Goal: Information Seeking & Learning: Learn about a topic

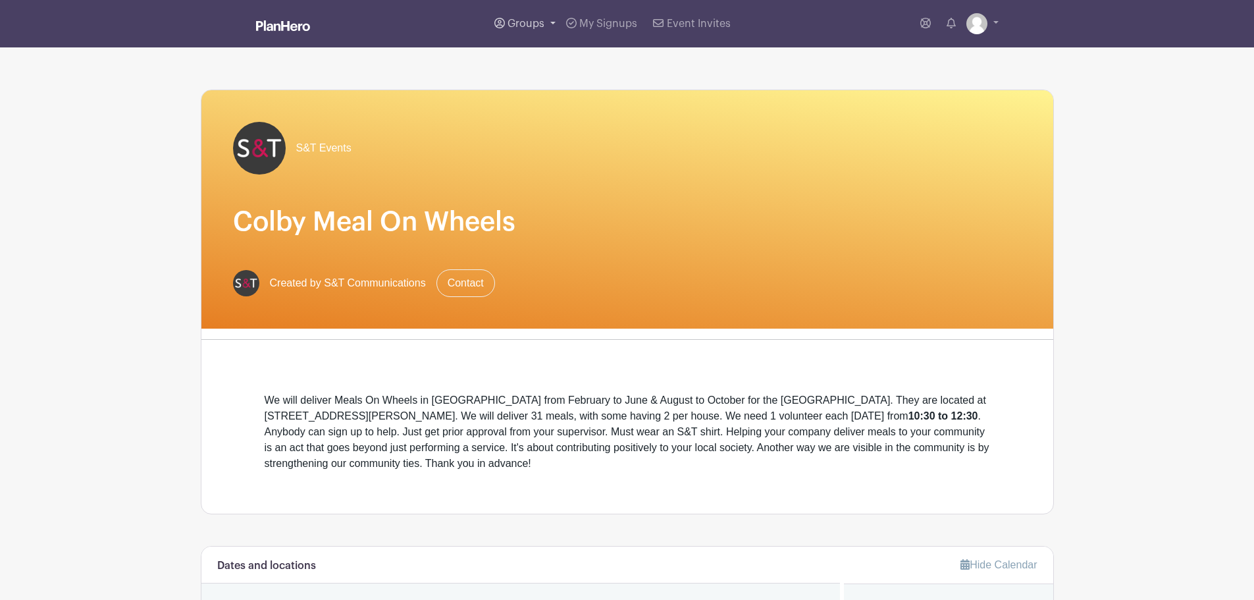
click at [537, 22] on span "Groups" at bounding box center [526, 23] width 37 height 11
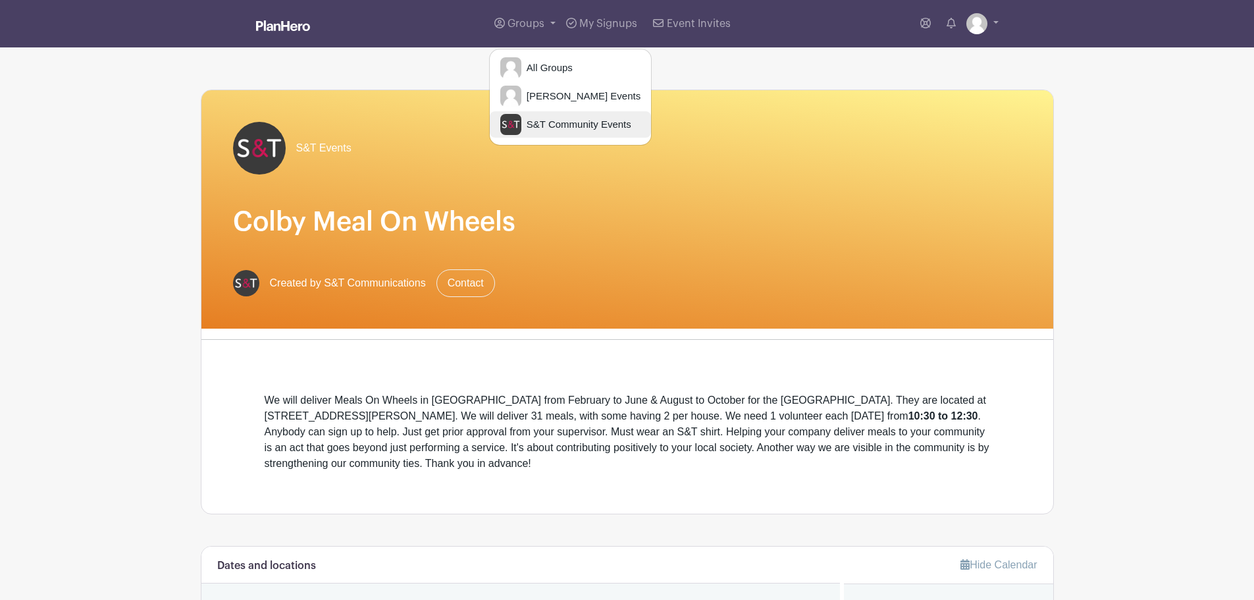
click at [575, 129] on span "S&T Community Events" at bounding box center [576, 124] width 110 height 15
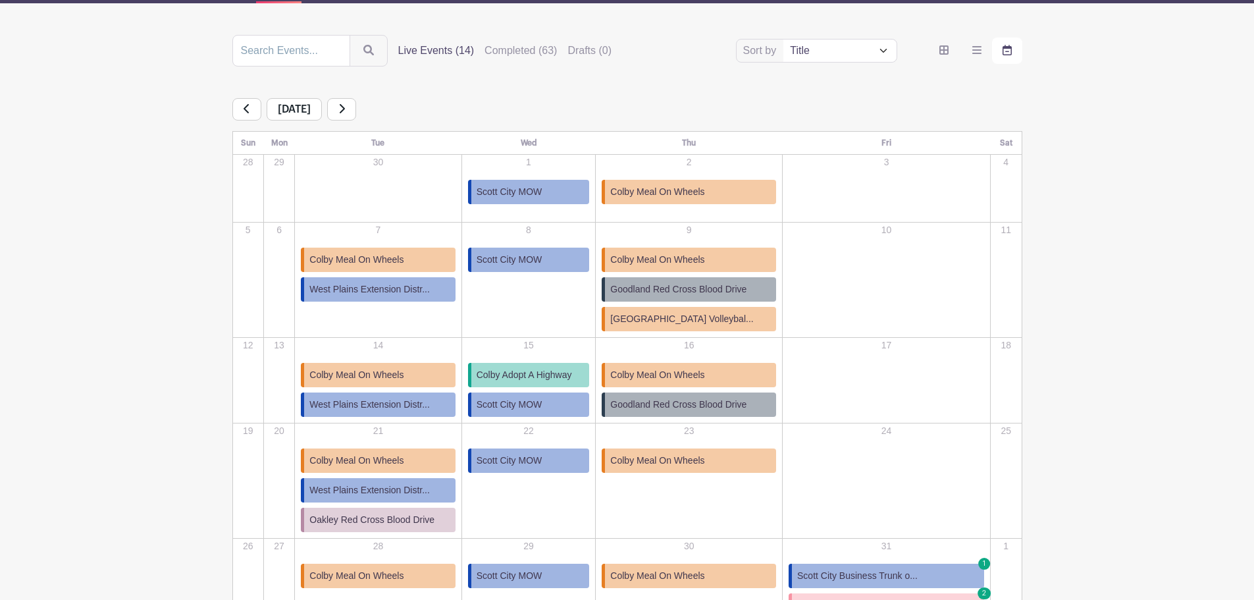
scroll to position [132, 0]
click at [556, 378] on span "Colby Adopt A Highway" at bounding box center [524, 374] width 95 height 14
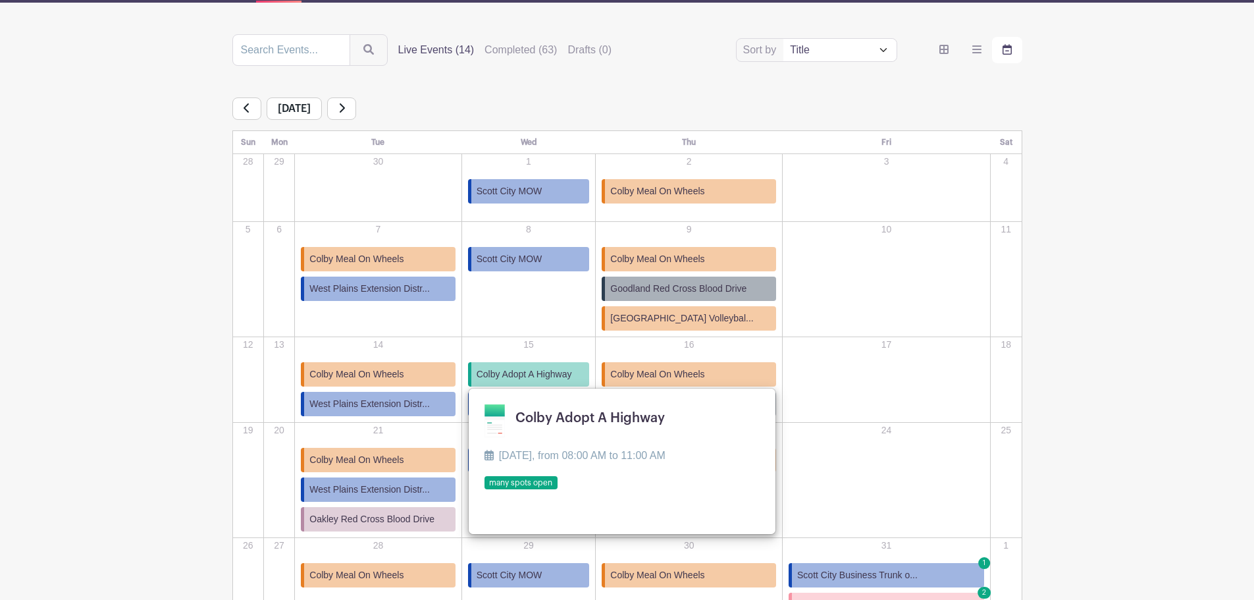
click at [485, 490] on link at bounding box center [485, 490] width 0 height 0
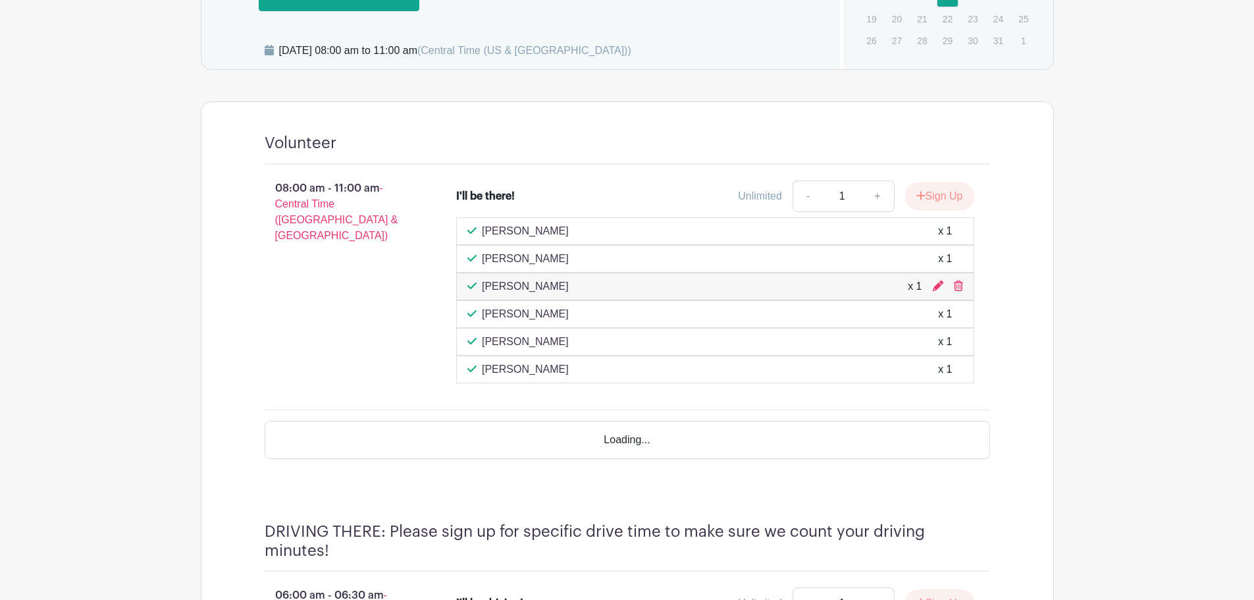
scroll to position [724, 0]
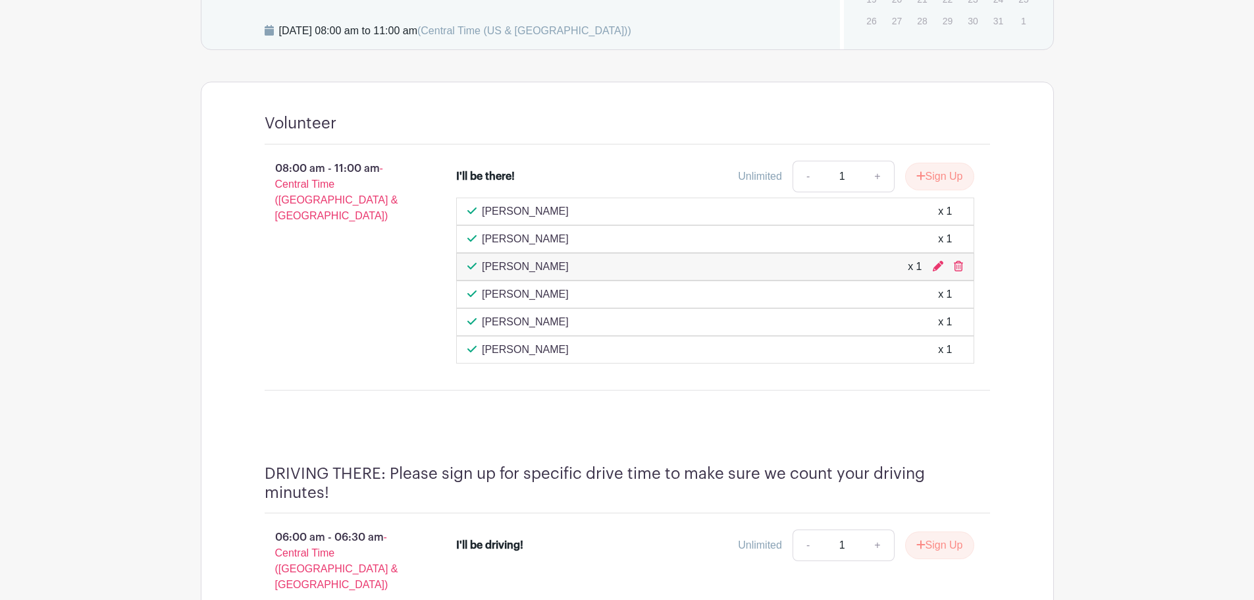
drag, startPoint x: 1063, startPoint y: 376, endPoint x: 1084, endPoint y: 247, distance: 130.8
click at [1075, 255] on main "Groups All Groups [PERSON_NAME] Events S&T Community Events My Signups Event In…" at bounding box center [627, 555] width 1254 height 2559
